Goal: Information Seeking & Learning: Learn about a topic

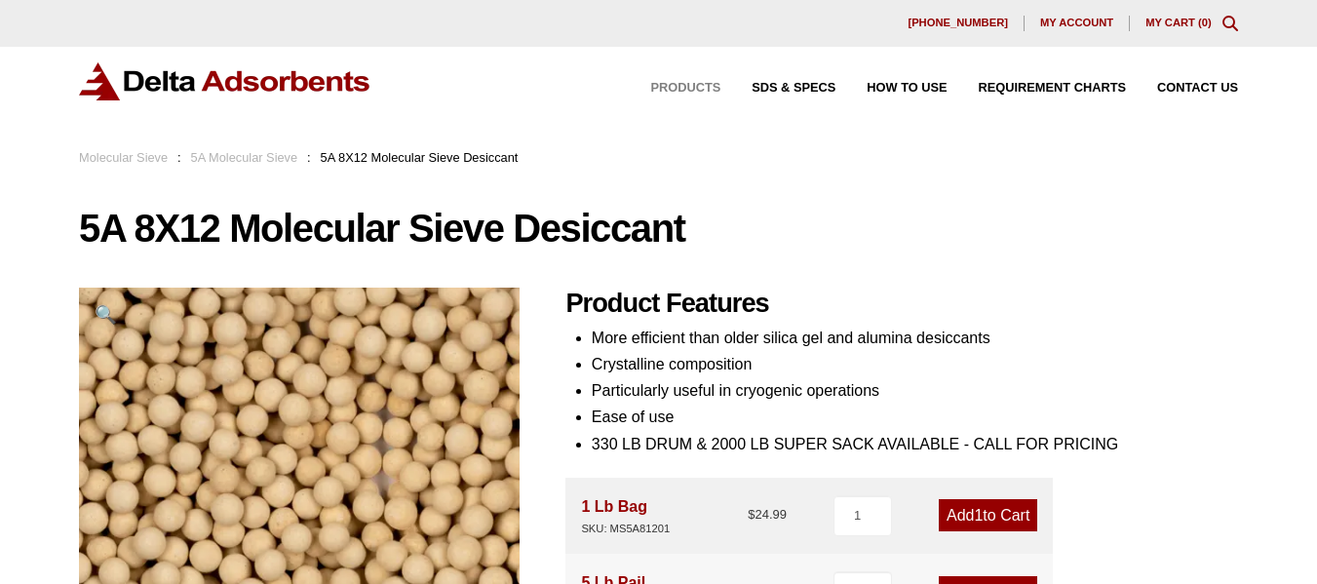
click at [700, 85] on span "Products" at bounding box center [685, 88] width 70 height 13
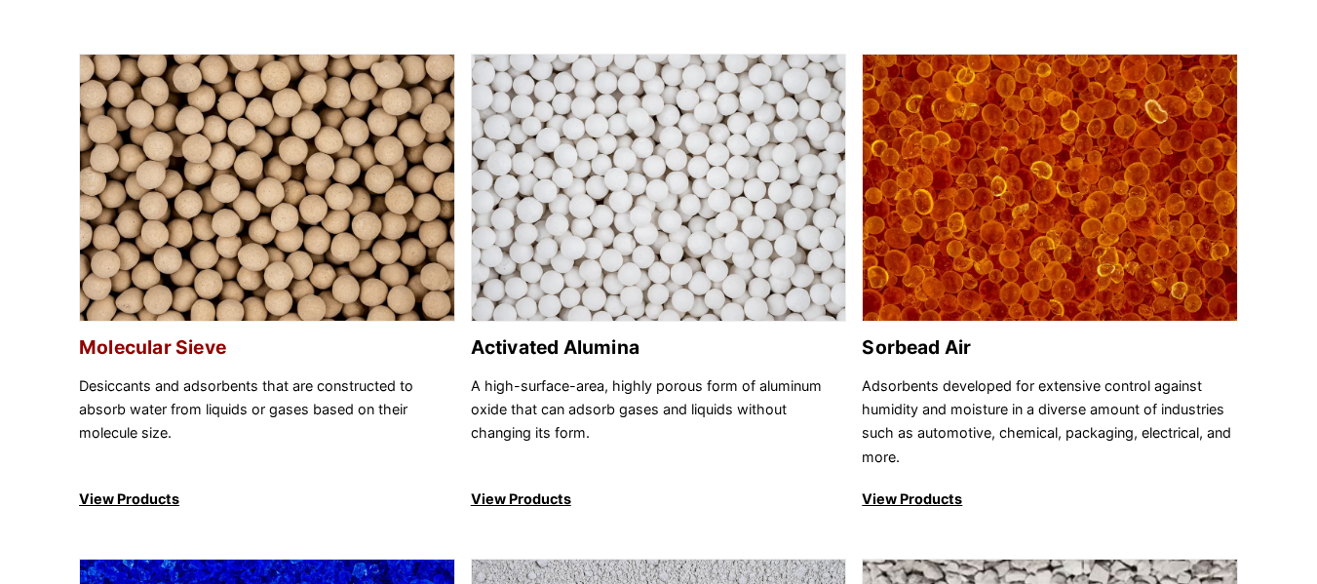
scroll to position [195, 0]
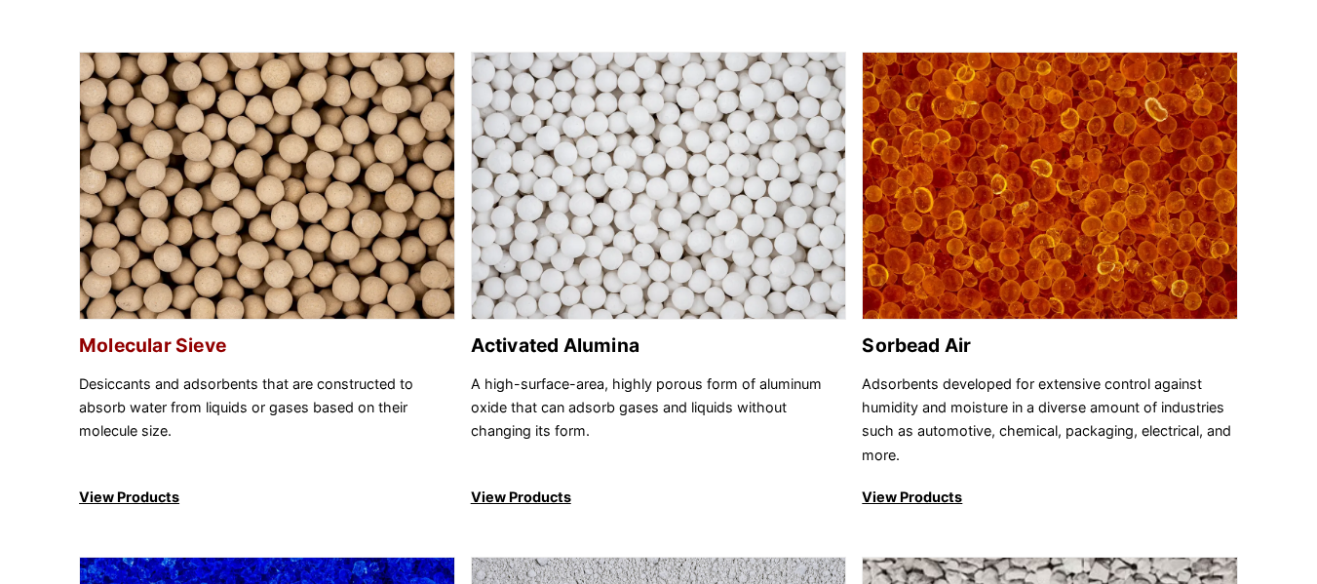
click at [181, 341] on h2 "Molecular Sieve" at bounding box center [267, 345] width 376 height 22
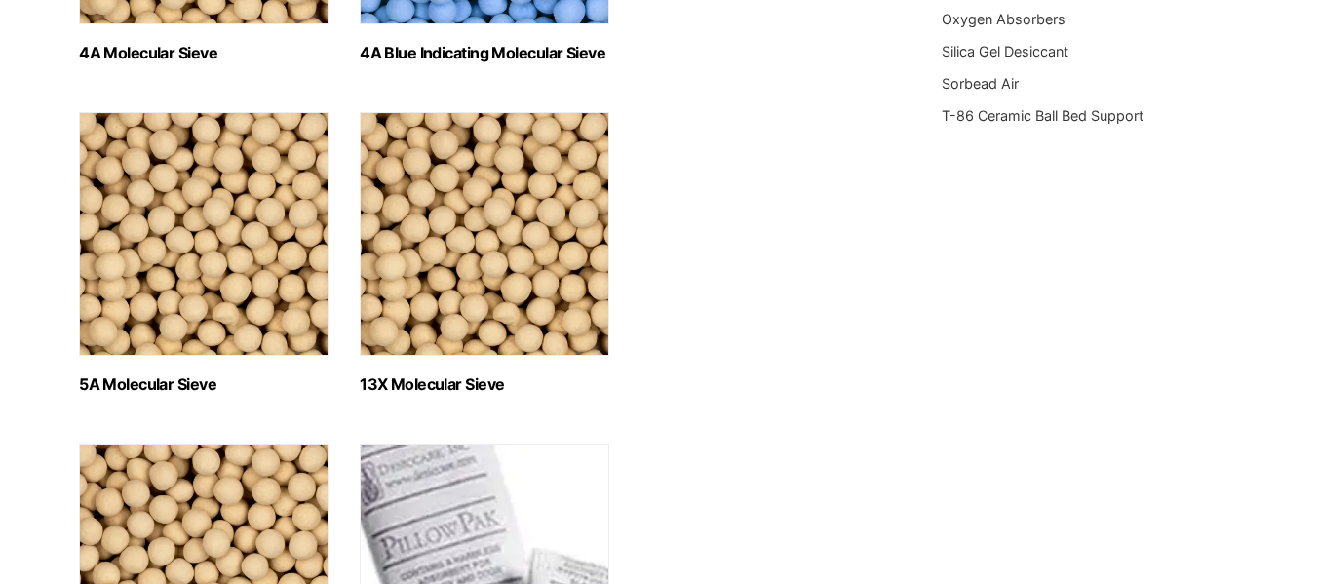
scroll to position [878, 0]
click at [173, 385] on h2 "5A Molecular Sieve (2)" at bounding box center [204, 385] width 250 height 19
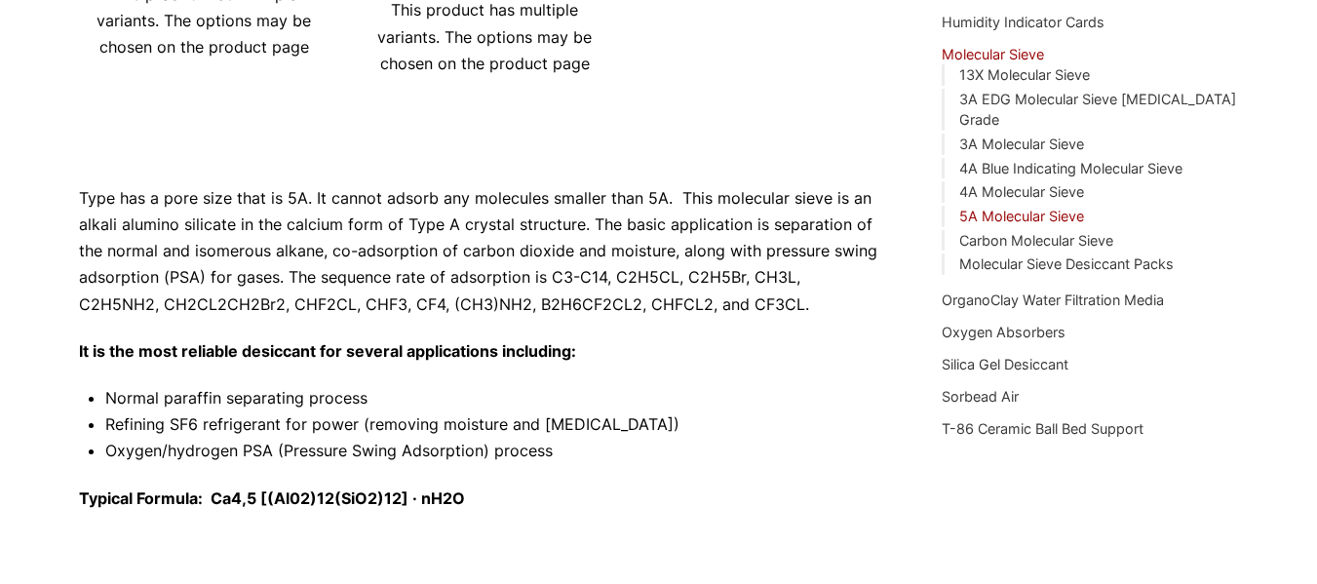
scroll to position [301, 0]
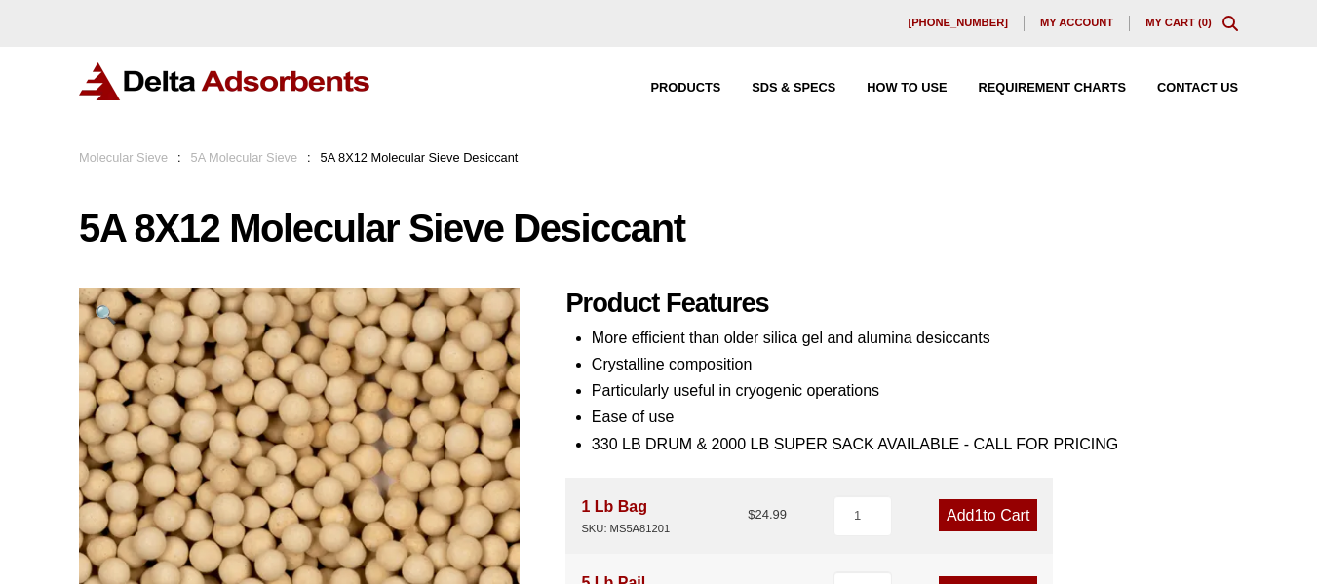
scroll to position [293, 0]
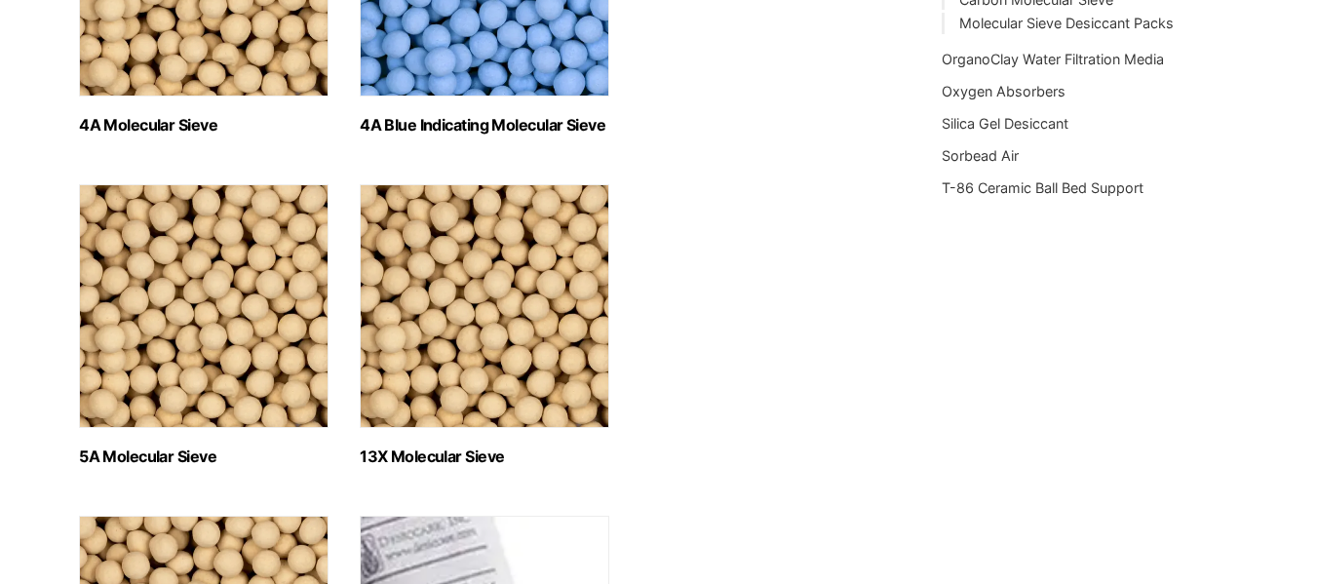
scroll to position [975, 0]
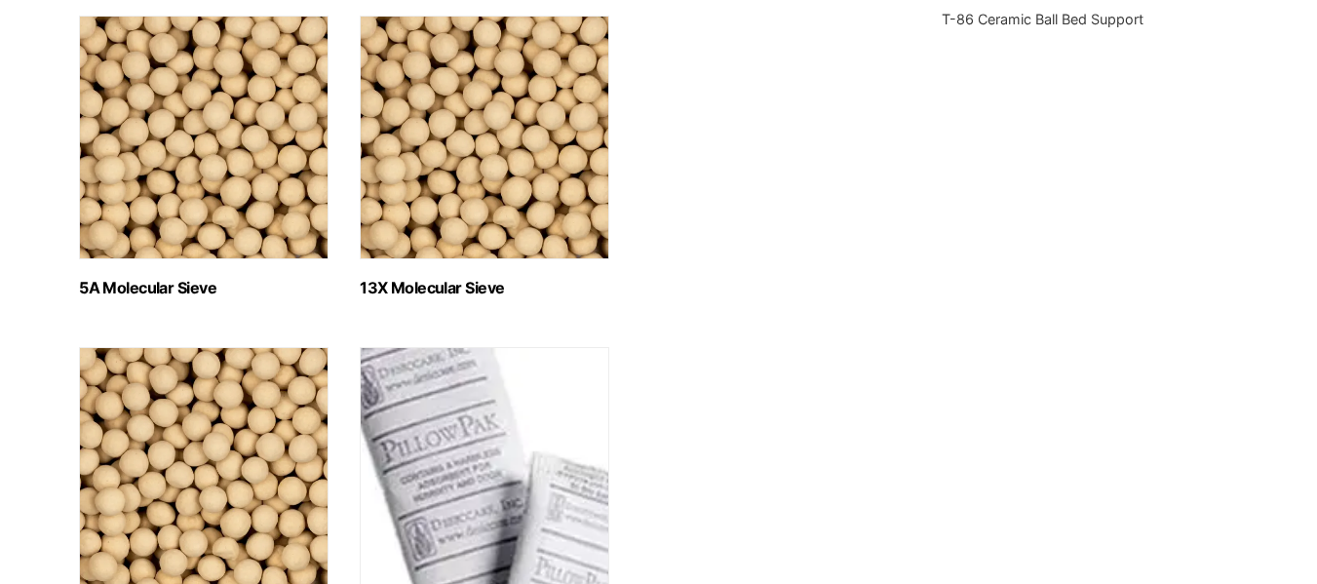
click at [103, 280] on h2 "5A Molecular Sieve (2)" at bounding box center [204, 288] width 250 height 19
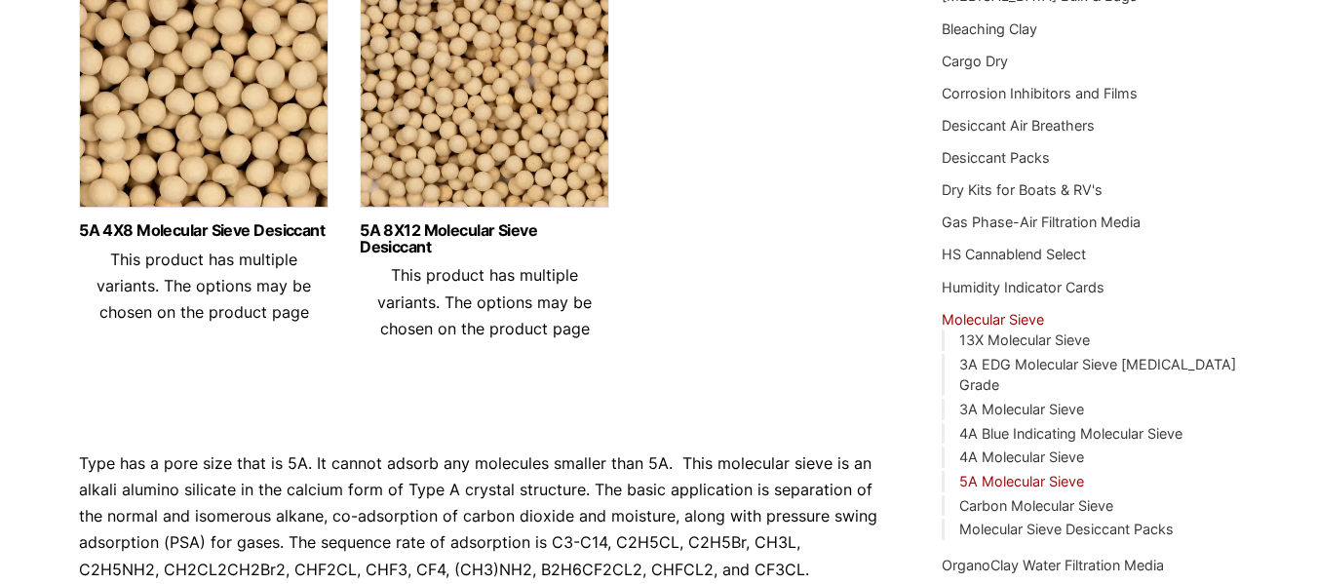
scroll to position [293, 0]
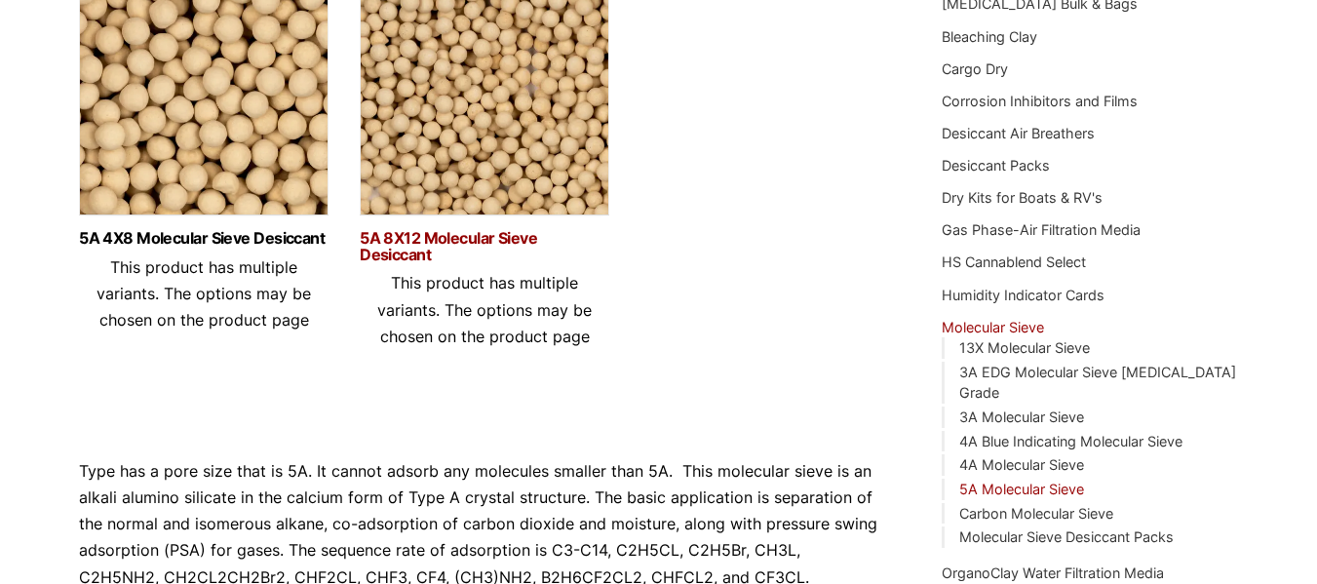
click at [431, 240] on link "5A 8X12 Molecular Sieve Desiccant" at bounding box center [485, 246] width 250 height 33
click at [220, 160] on img at bounding box center [204, 103] width 250 height 244
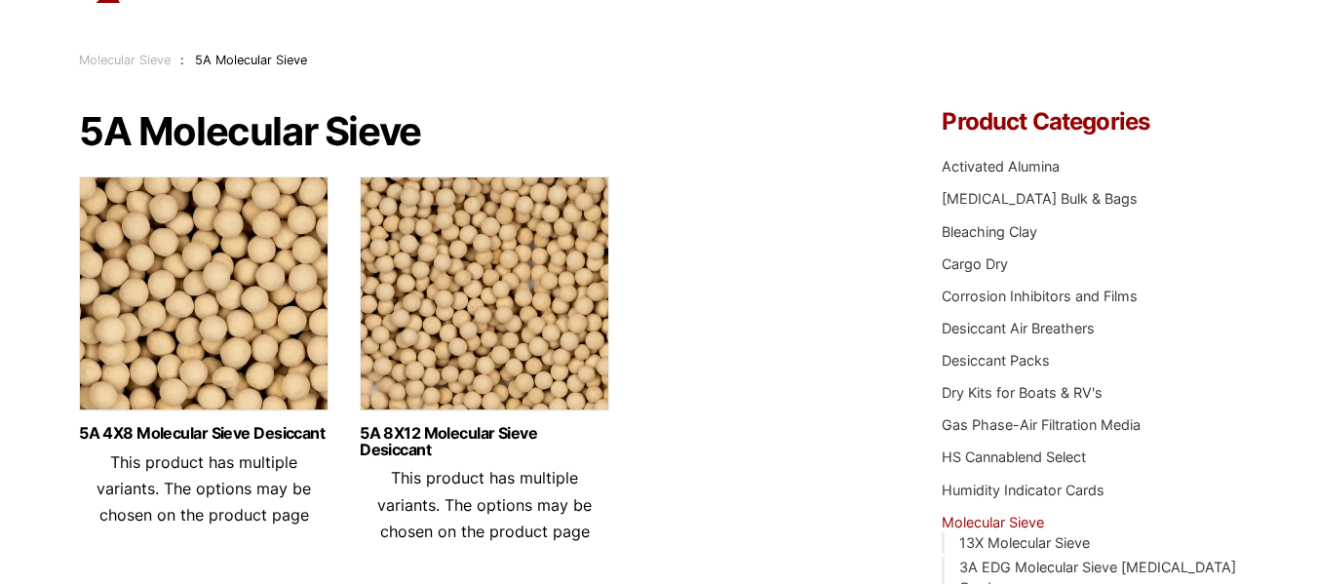
scroll to position [195, 0]
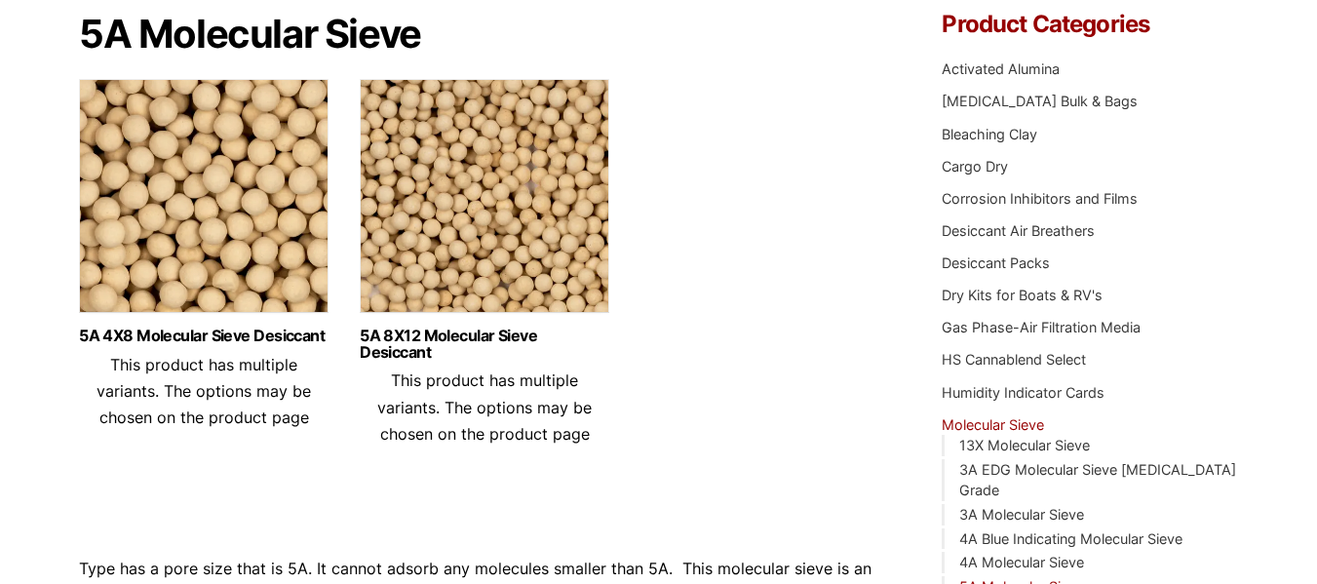
click at [567, 267] on img at bounding box center [485, 201] width 250 height 244
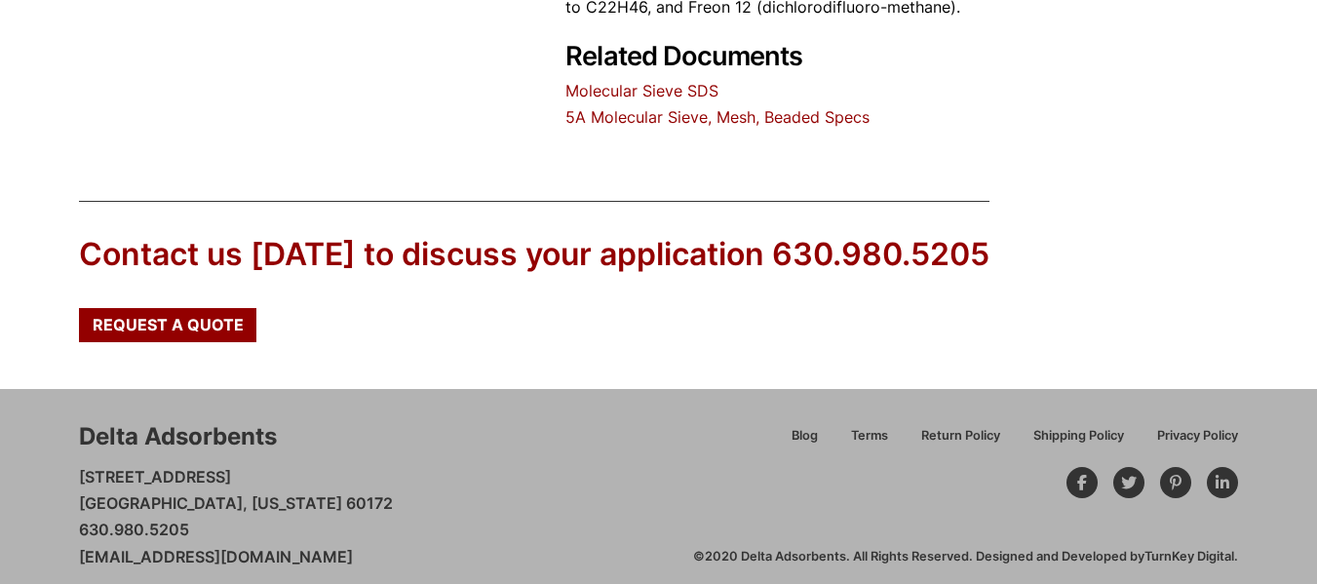
scroll to position [1122, 0]
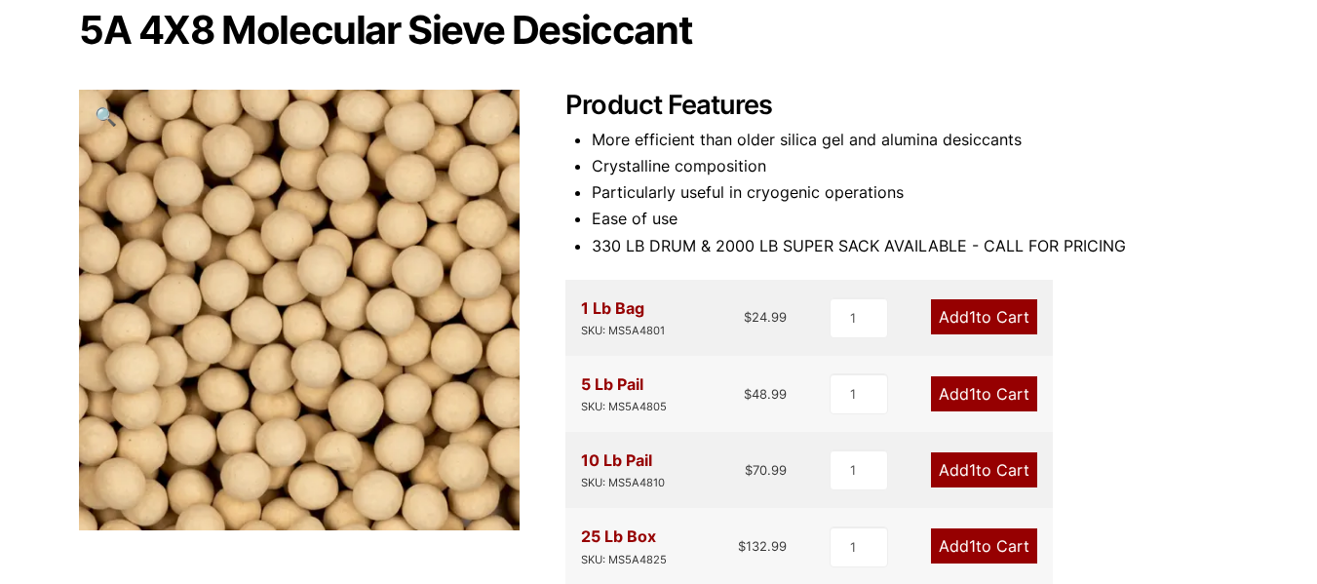
scroll to position [293, 0]
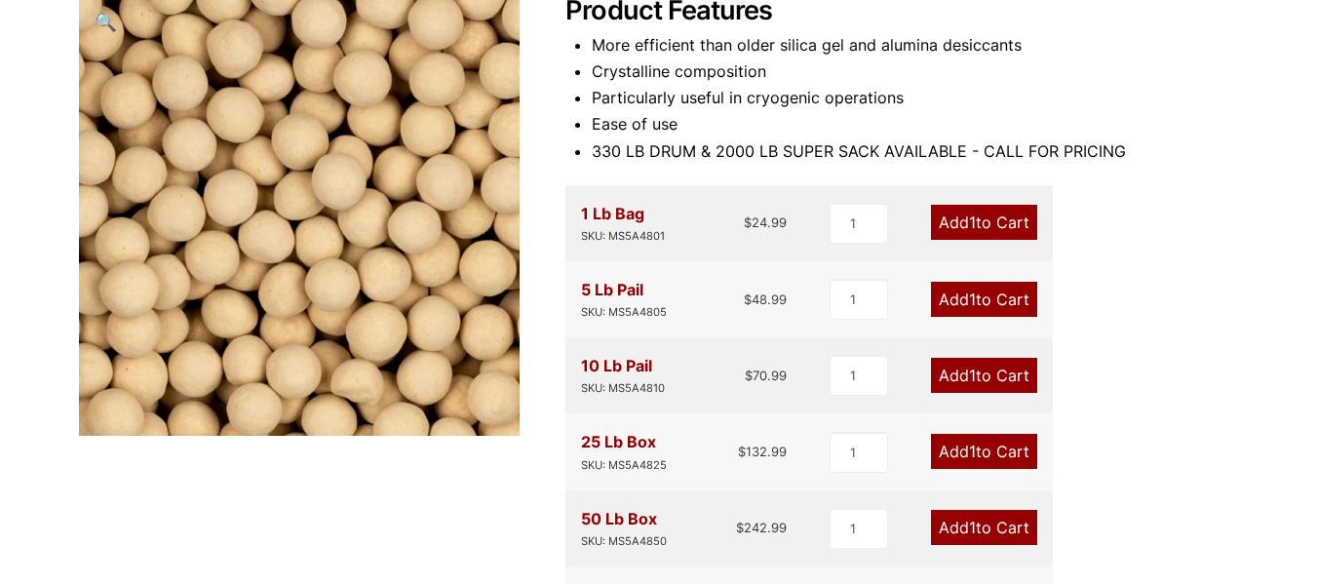
click at [166, 122] on img at bounding box center [314, 225] width 488 height 488
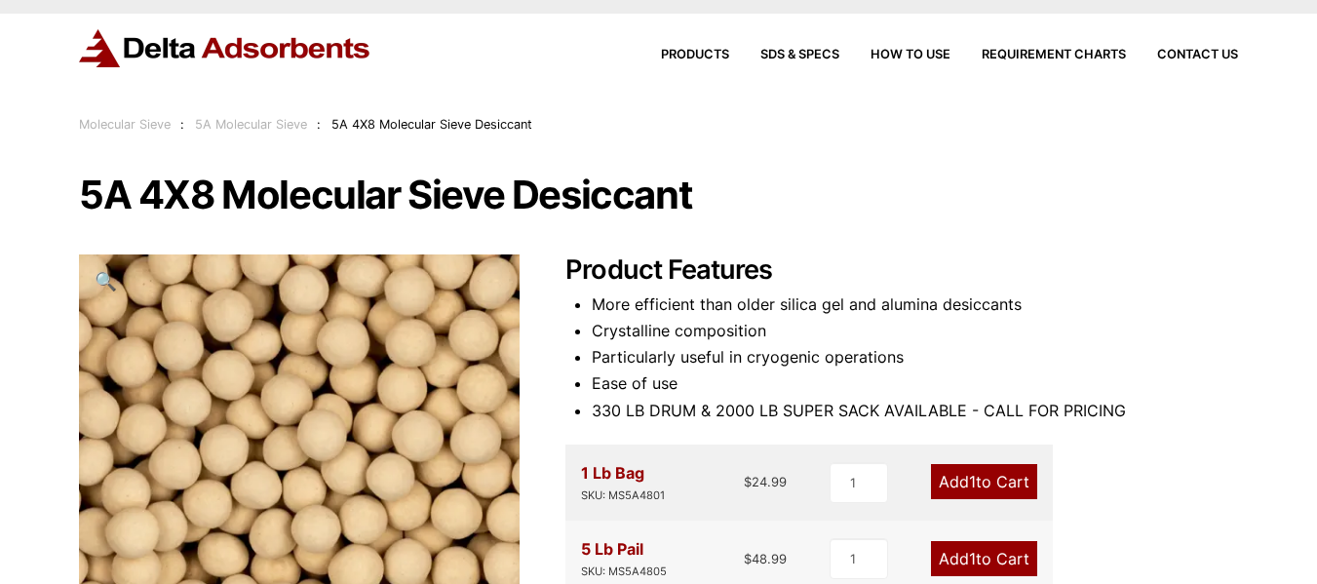
scroll to position [0, 0]
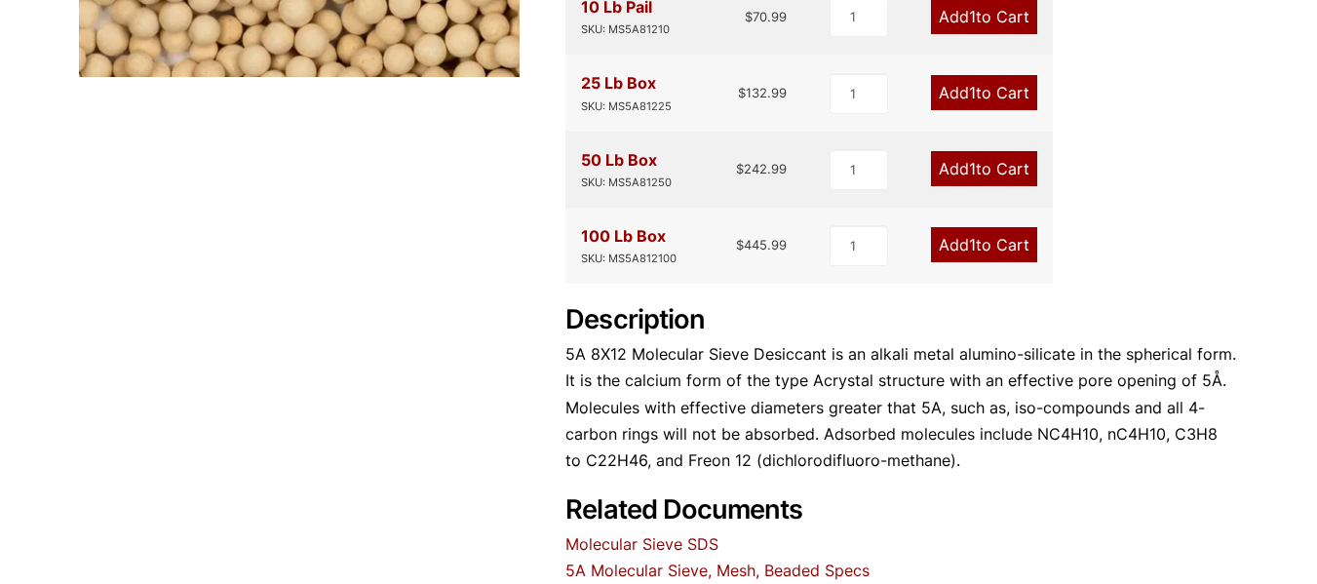
scroll to position [683, 0]
